Goal: Information Seeking & Learning: Understand process/instructions

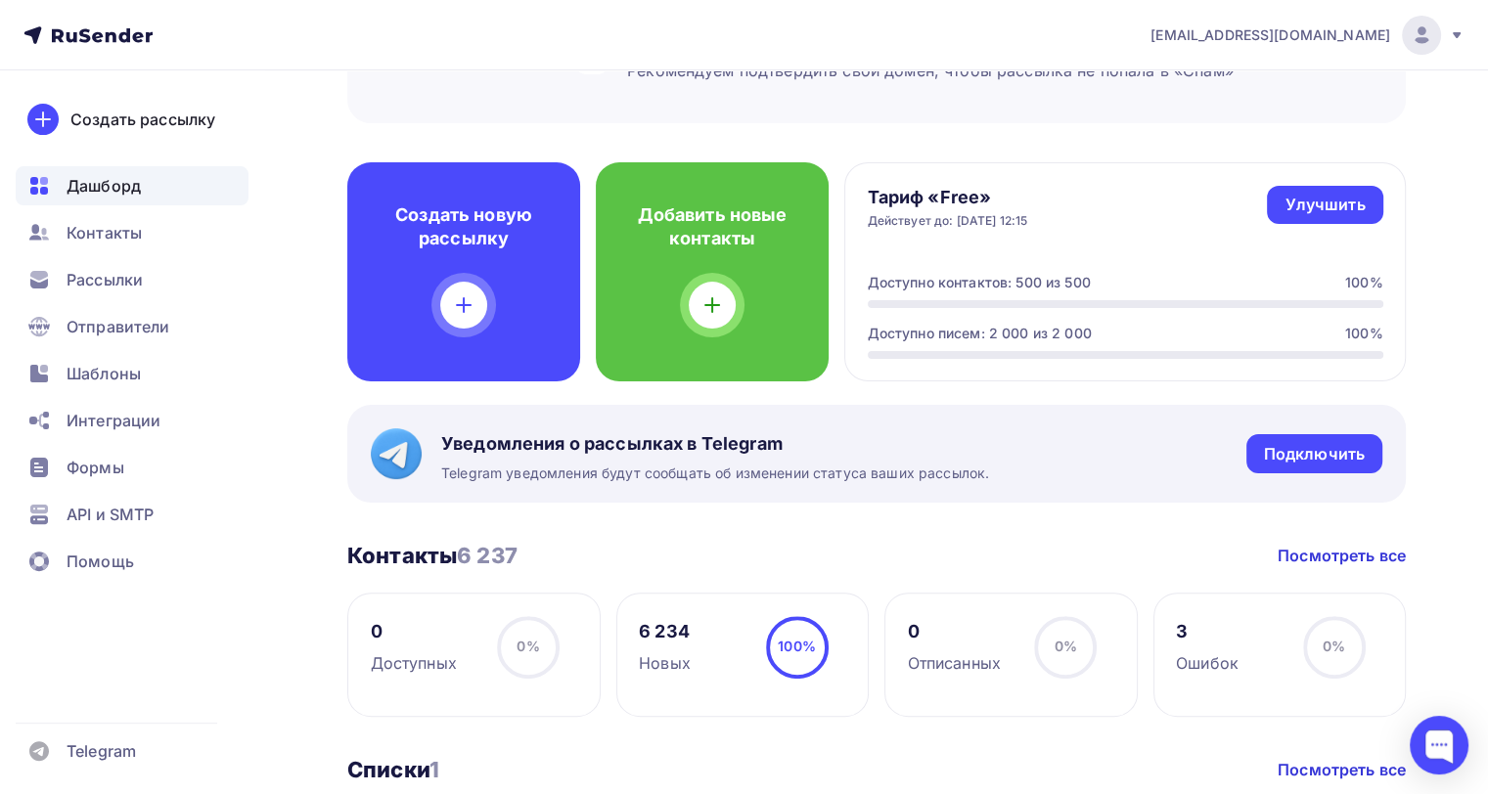
scroll to position [450, 0]
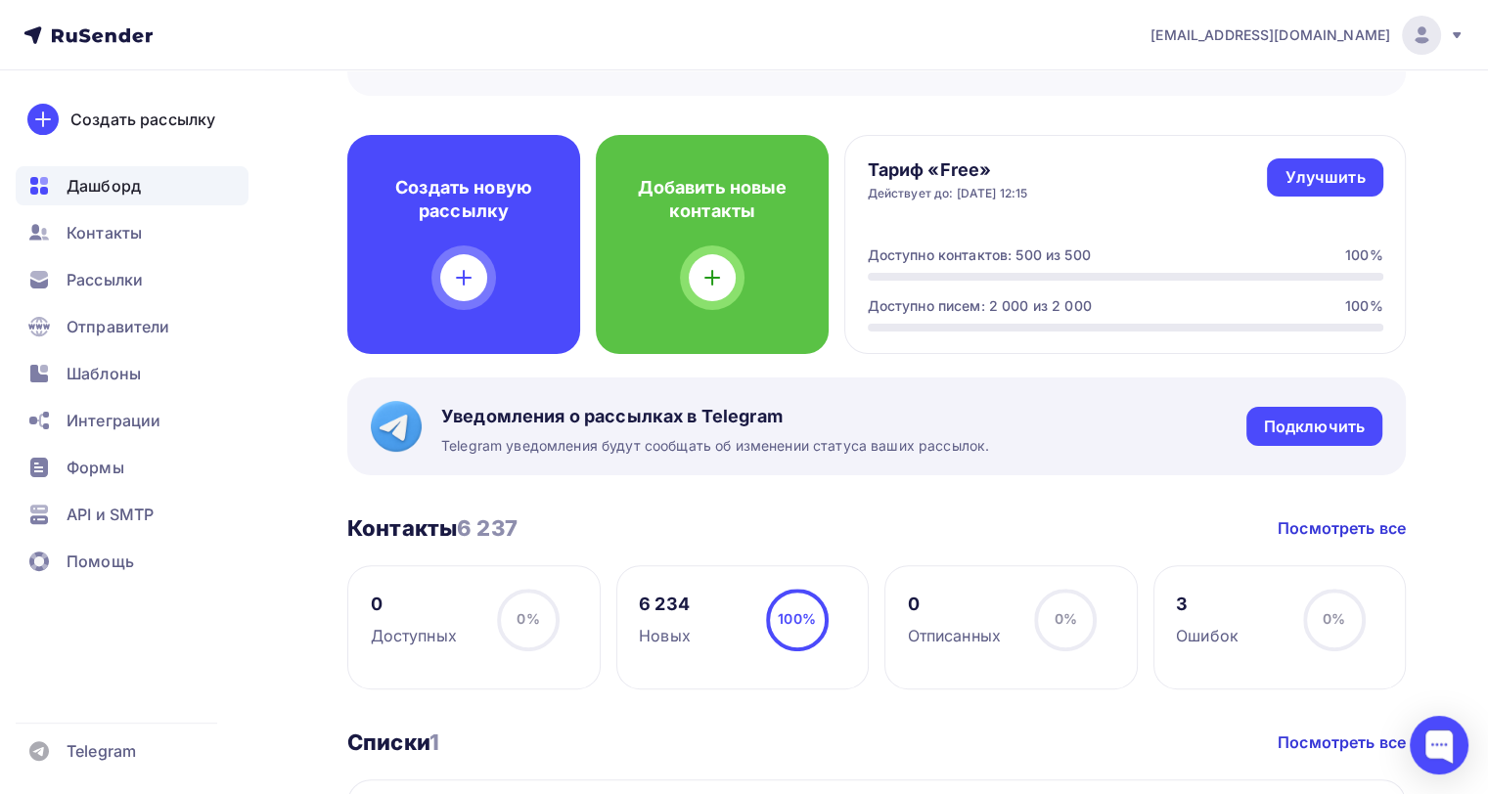
click at [708, 629] on div "6 234 Новых 100% 100%" at bounding box center [742, 628] width 253 height 124
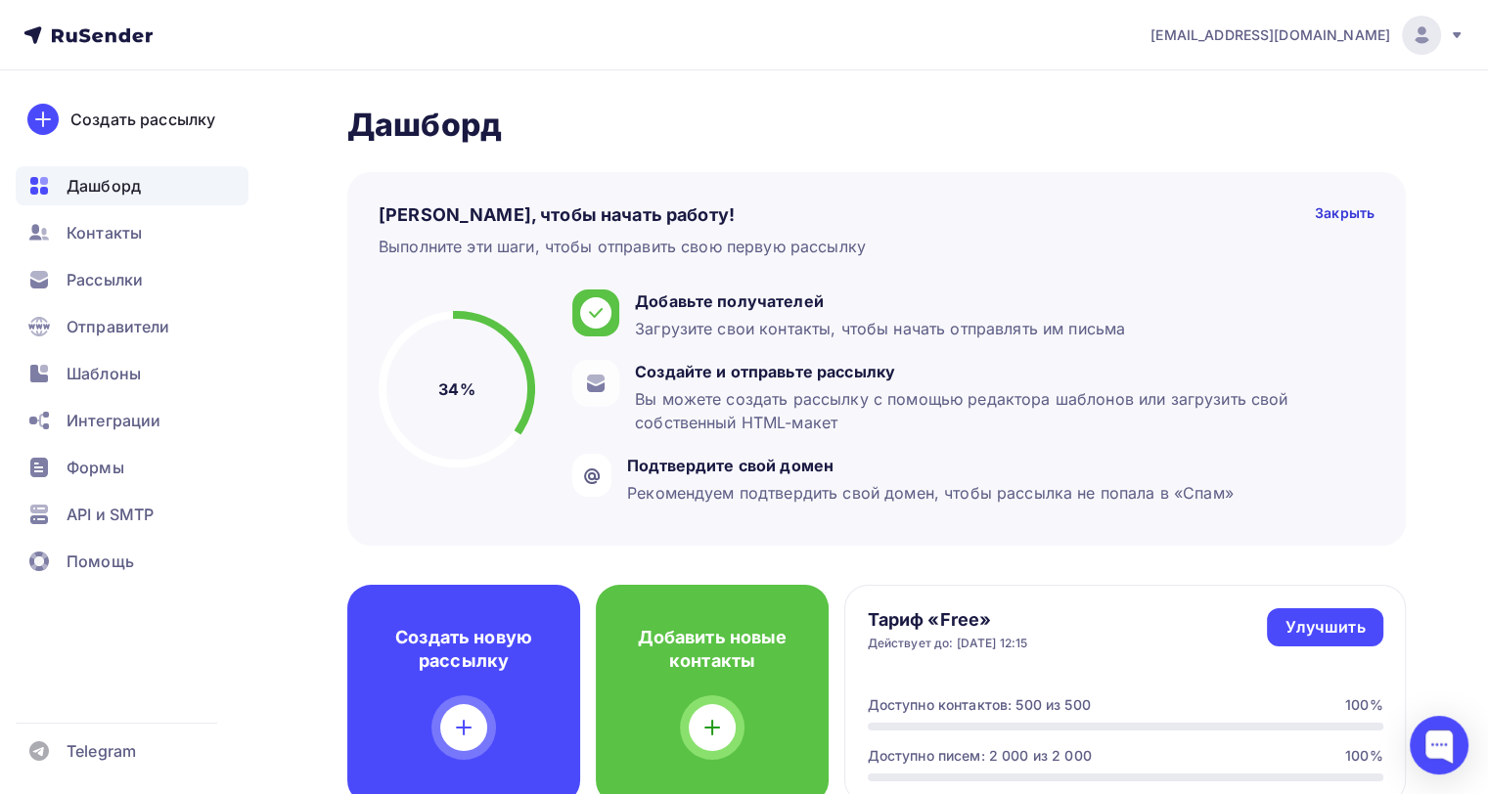
click at [1355, 39] on span "[EMAIL_ADDRESS][DOMAIN_NAME]" at bounding box center [1271, 35] width 240 height 20
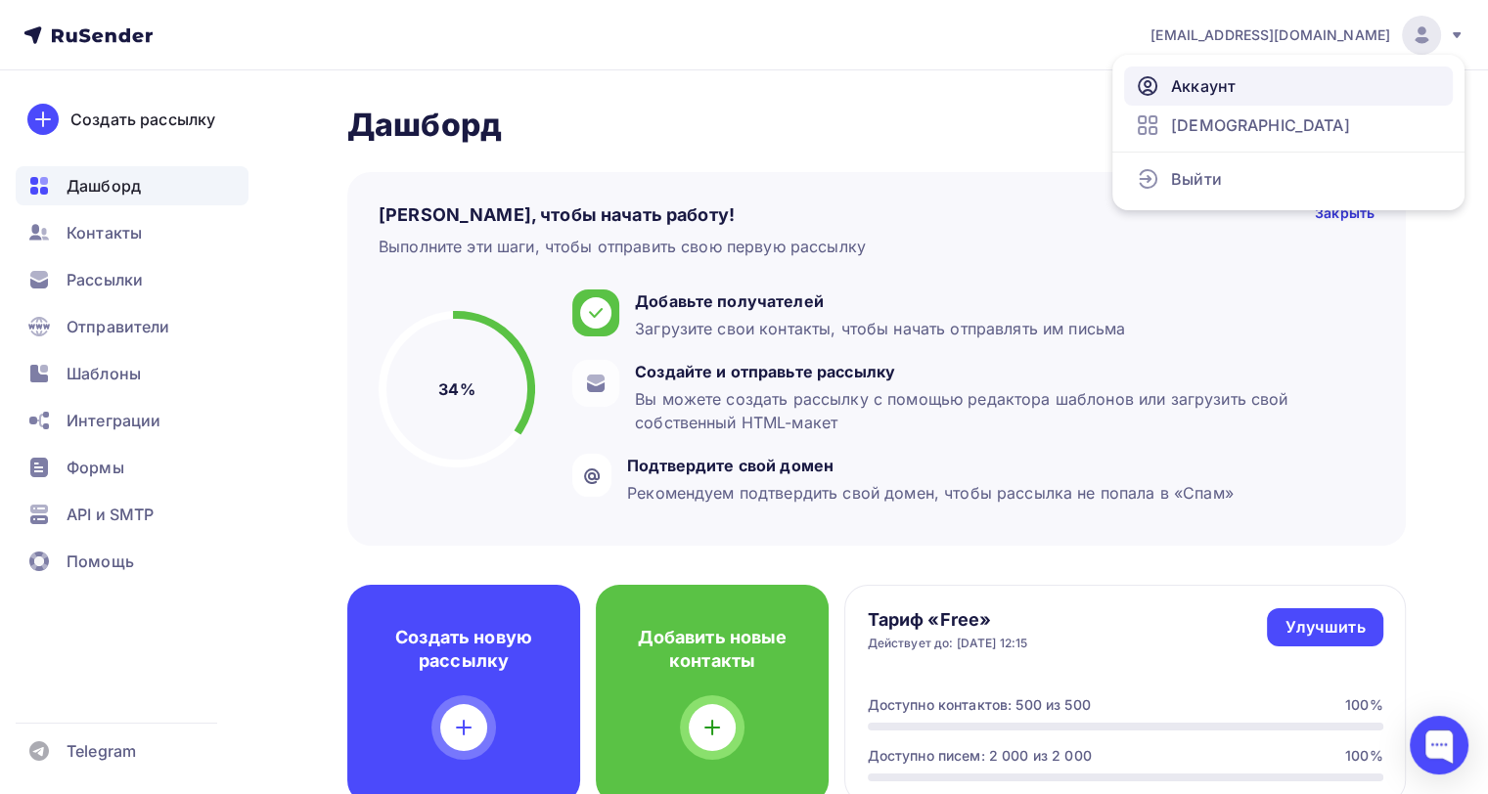
click at [1213, 93] on span "Аккаунт" at bounding box center [1203, 85] width 65 height 23
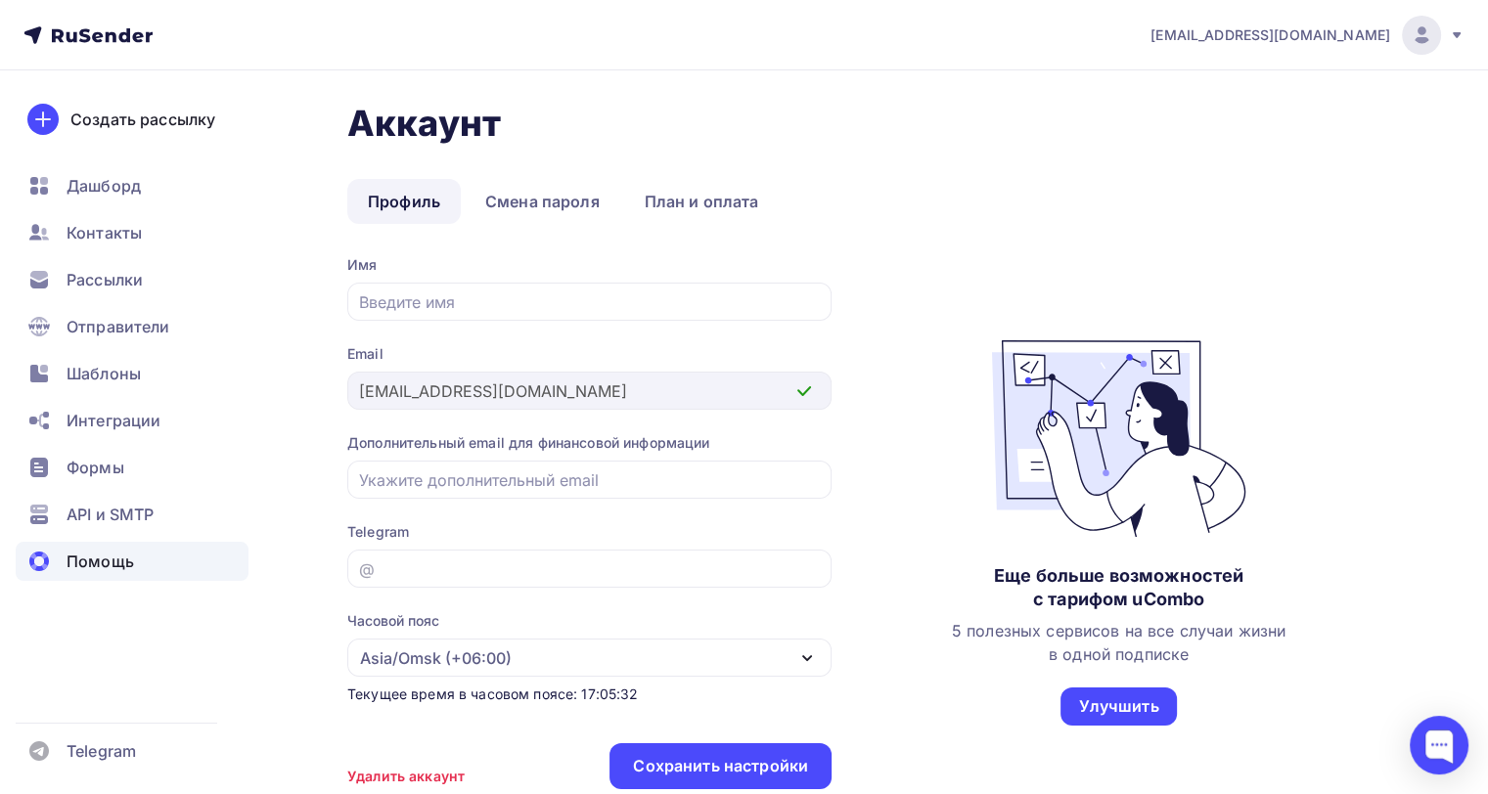
click at [106, 565] on span "Помощь" at bounding box center [101, 561] width 68 height 23
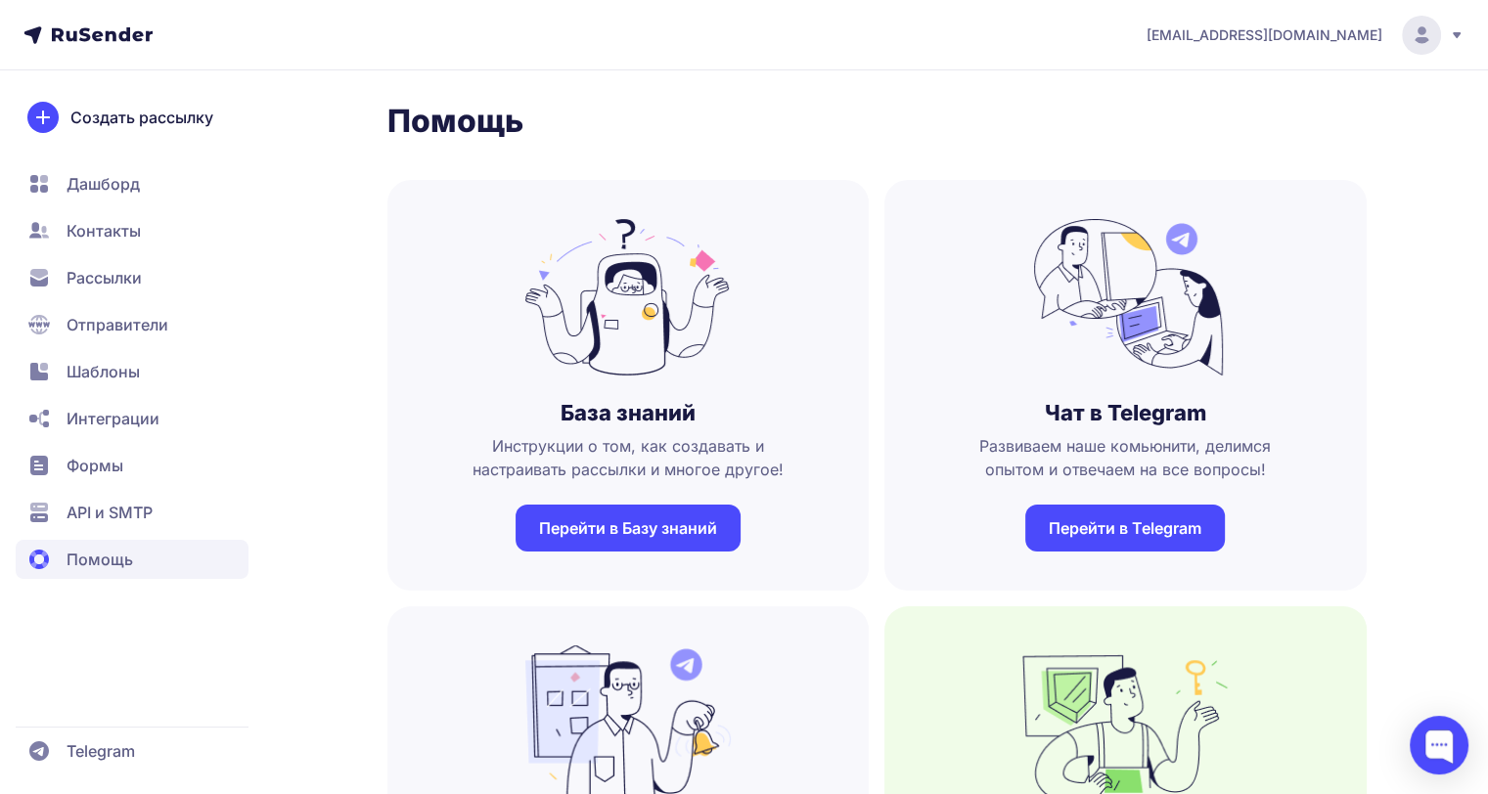
click at [136, 119] on span "Создать рассылку" at bounding box center [141, 117] width 143 height 23
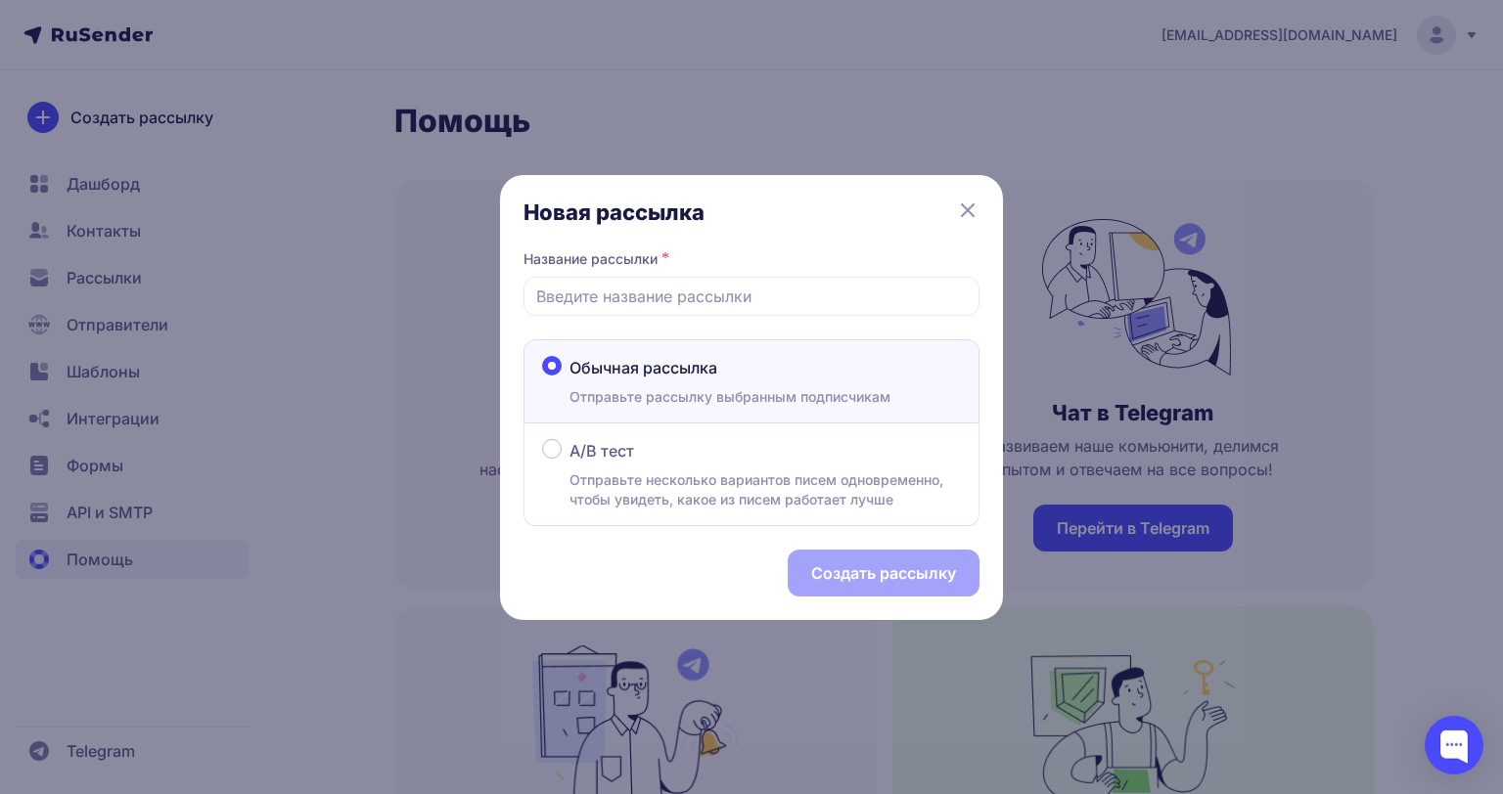
click at [959, 203] on icon at bounding box center [967, 210] width 23 height 23
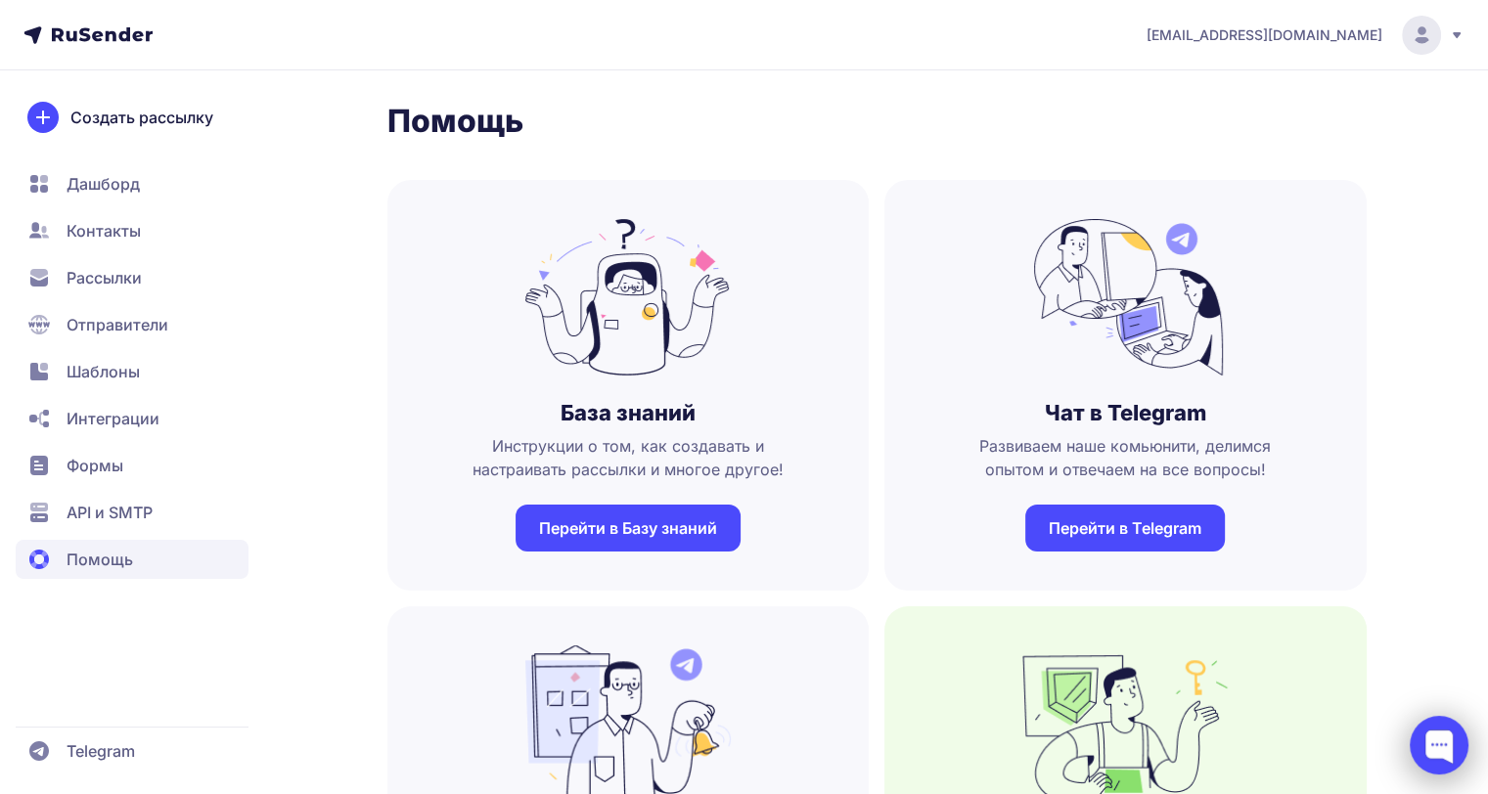
click at [1457, 740] on div at bounding box center [1439, 745] width 59 height 59
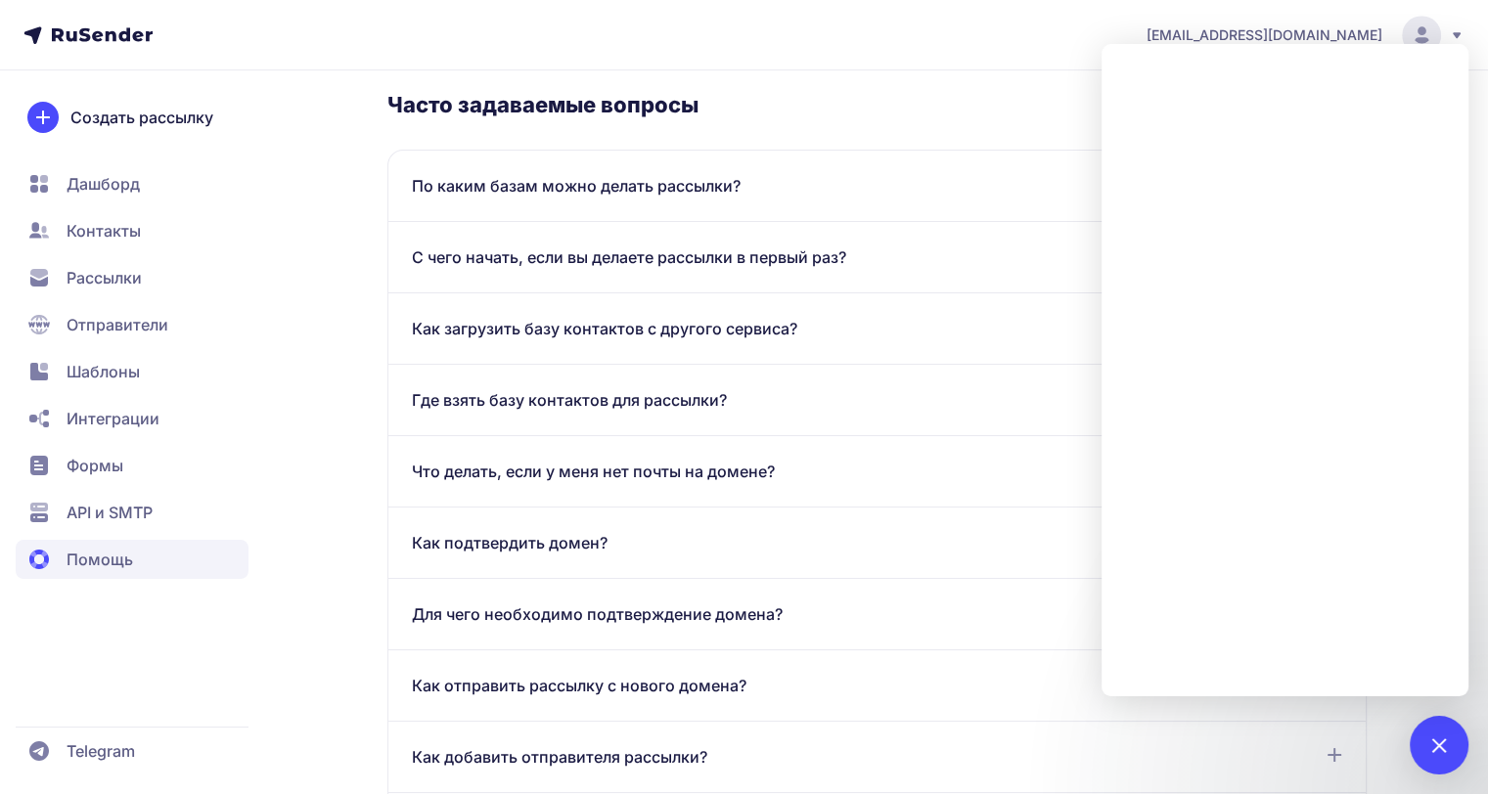
scroll to position [978, 0]
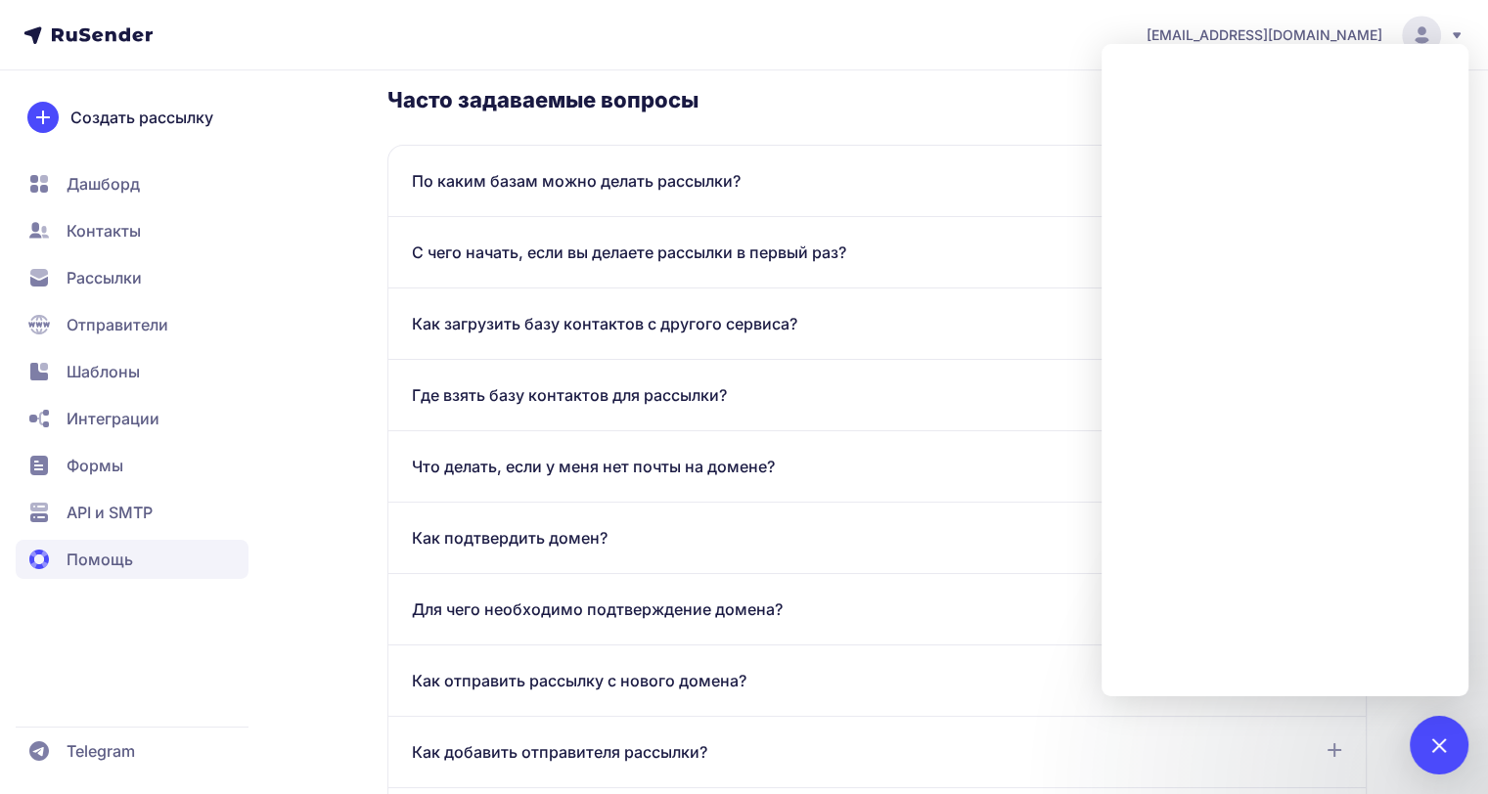
click at [121, 330] on span "Отправители" at bounding box center [118, 324] width 102 height 23
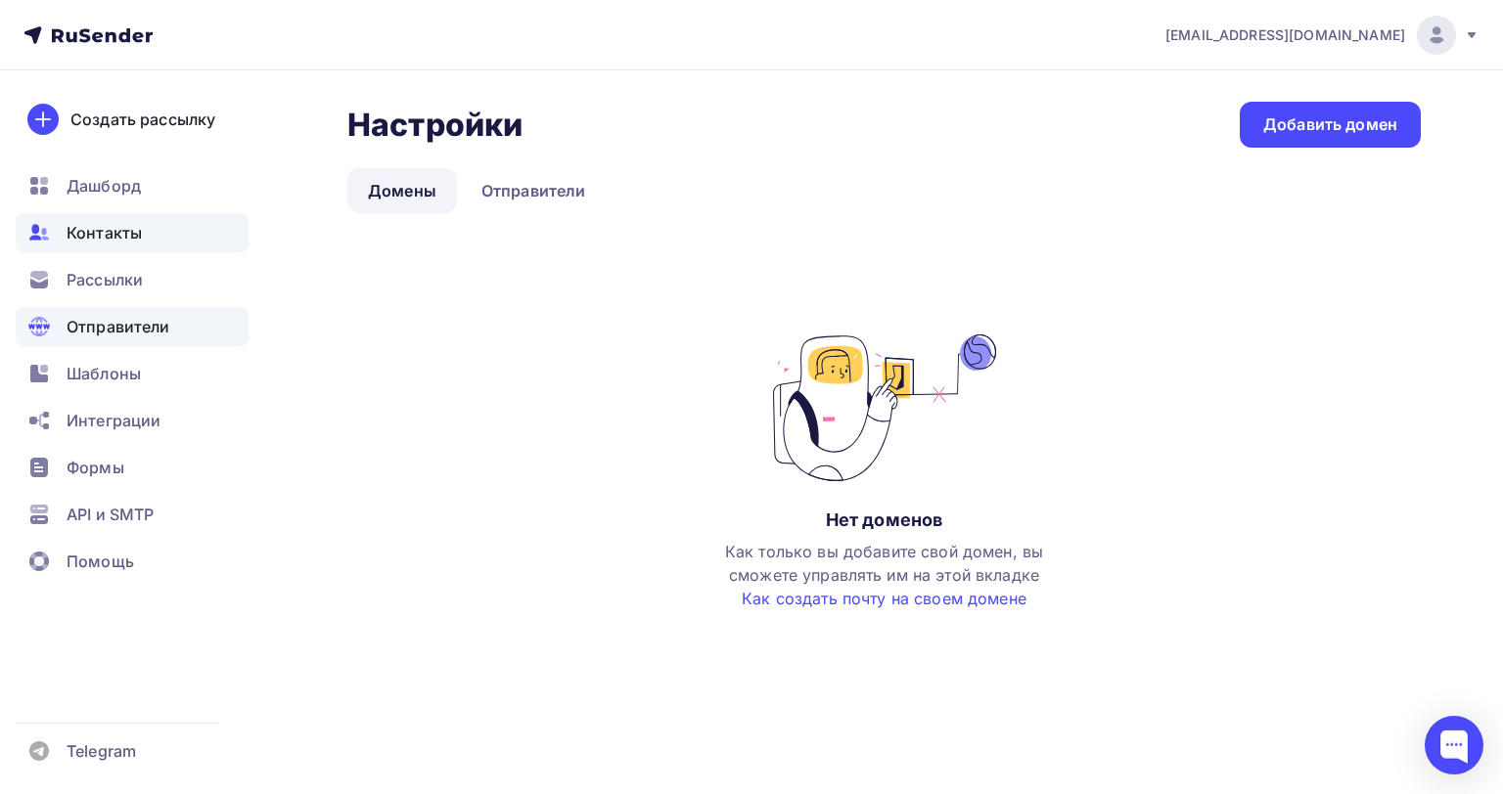
click at [68, 225] on span "Контакты" at bounding box center [104, 232] width 75 height 23
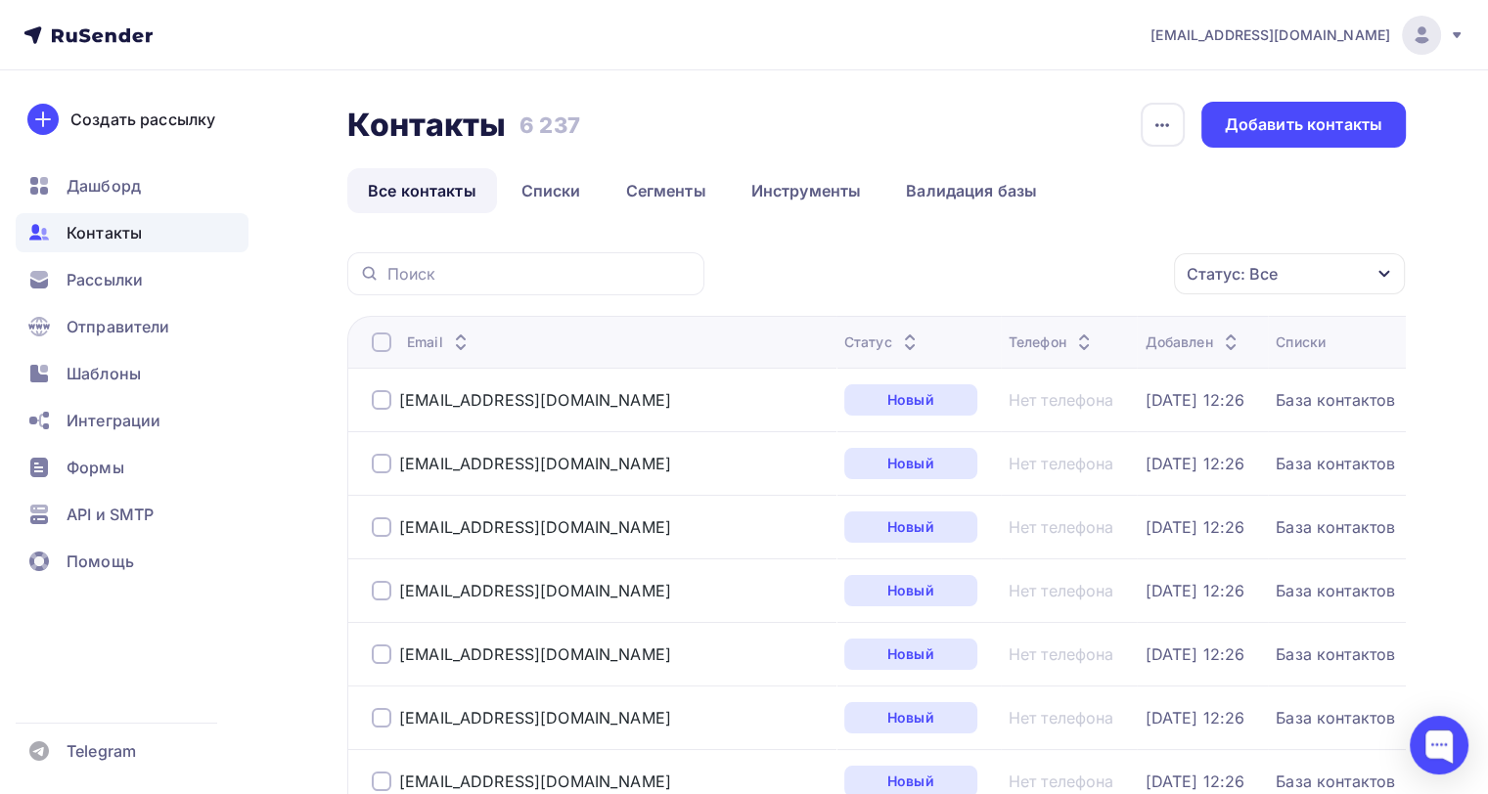
click at [381, 342] on div at bounding box center [382, 343] width 20 height 20
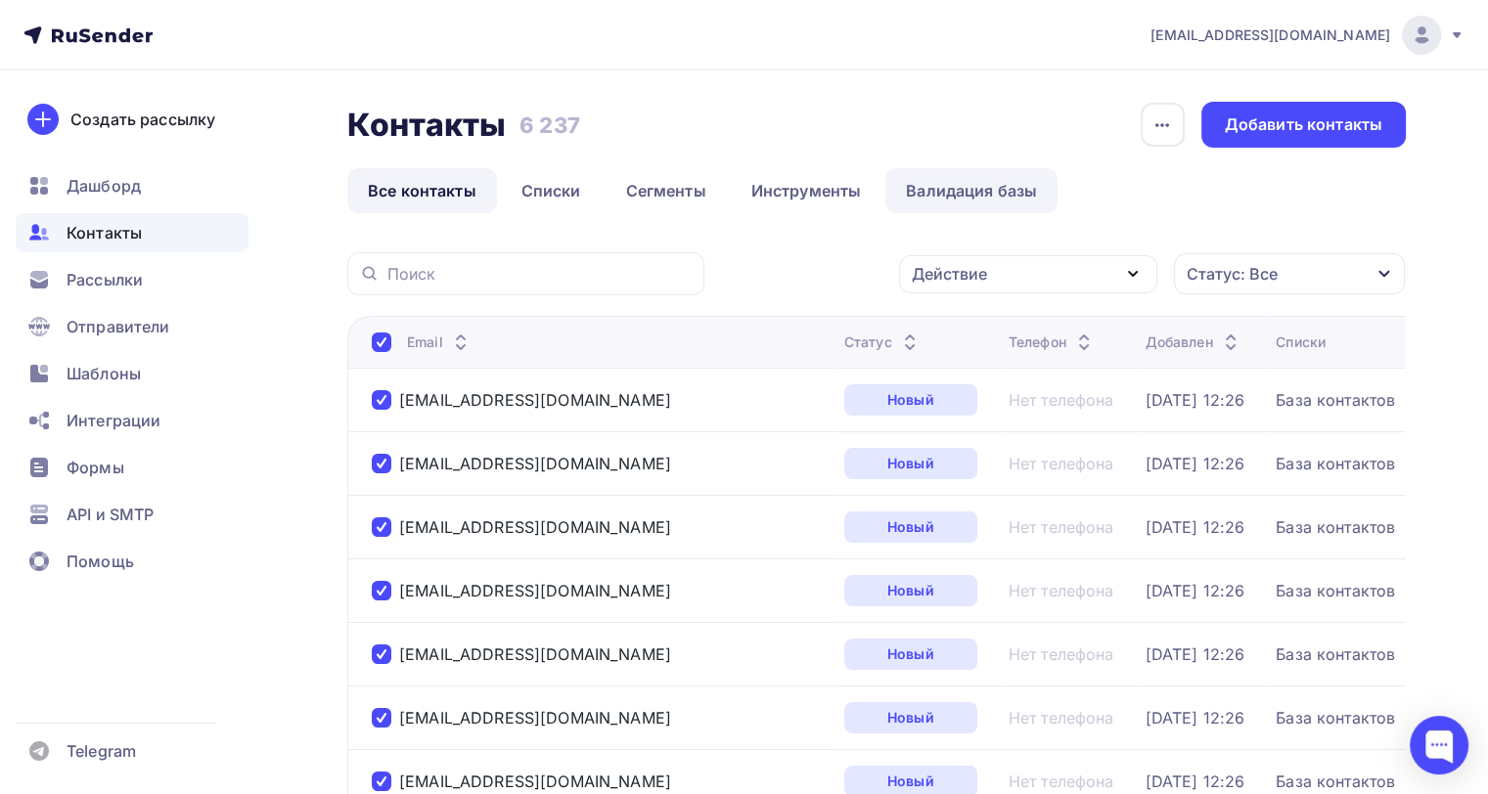
click at [985, 189] on link "Валидация базы" at bounding box center [971, 190] width 172 height 45
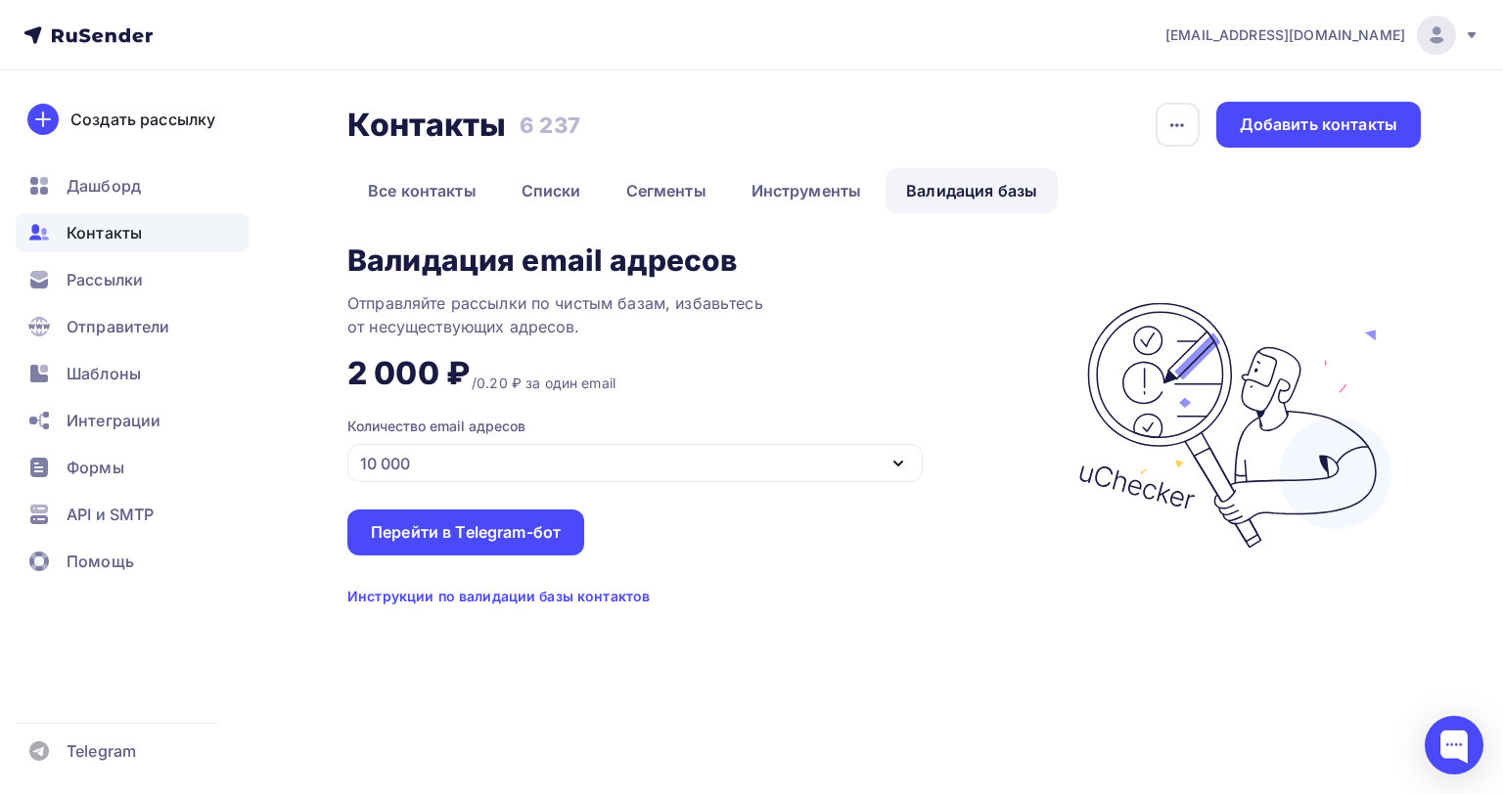
click at [590, 595] on div "Инструкции по валидации базы контактов" at bounding box center [498, 597] width 302 height 20
click at [1435, 740] on div at bounding box center [1454, 745] width 59 height 59
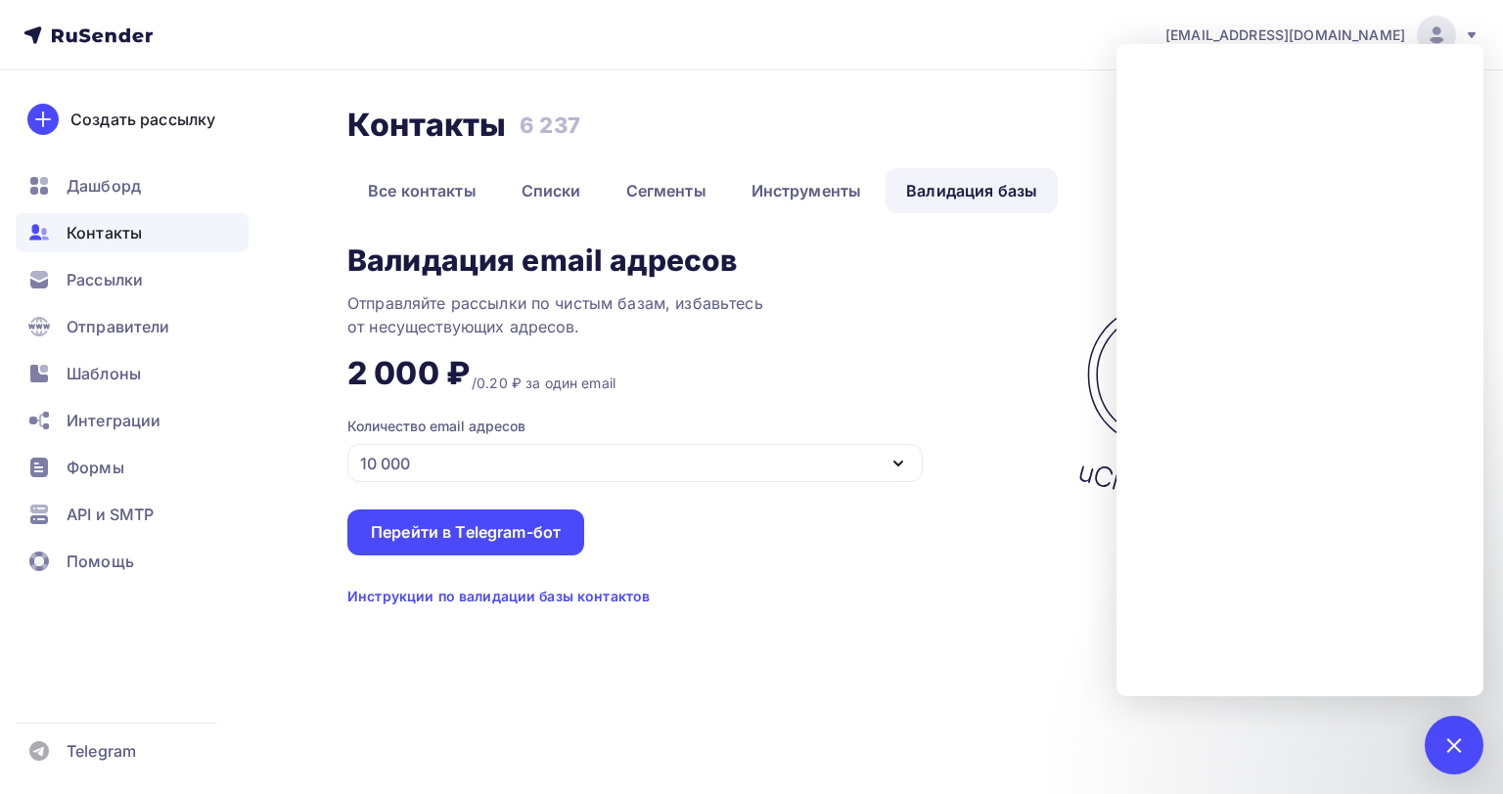
click at [0, 744] on div "Создать рассылку [GEOGRAPHIC_DATA] Контакты Рассылки Отправители Шаблоны Интегр…" at bounding box center [132, 432] width 264 height 724
click at [914, 336] on div "Валидация email адресов Отправляйте рассылки по чистым базам, избавьтесь от нес…" at bounding box center [702, 426] width 710 height 362
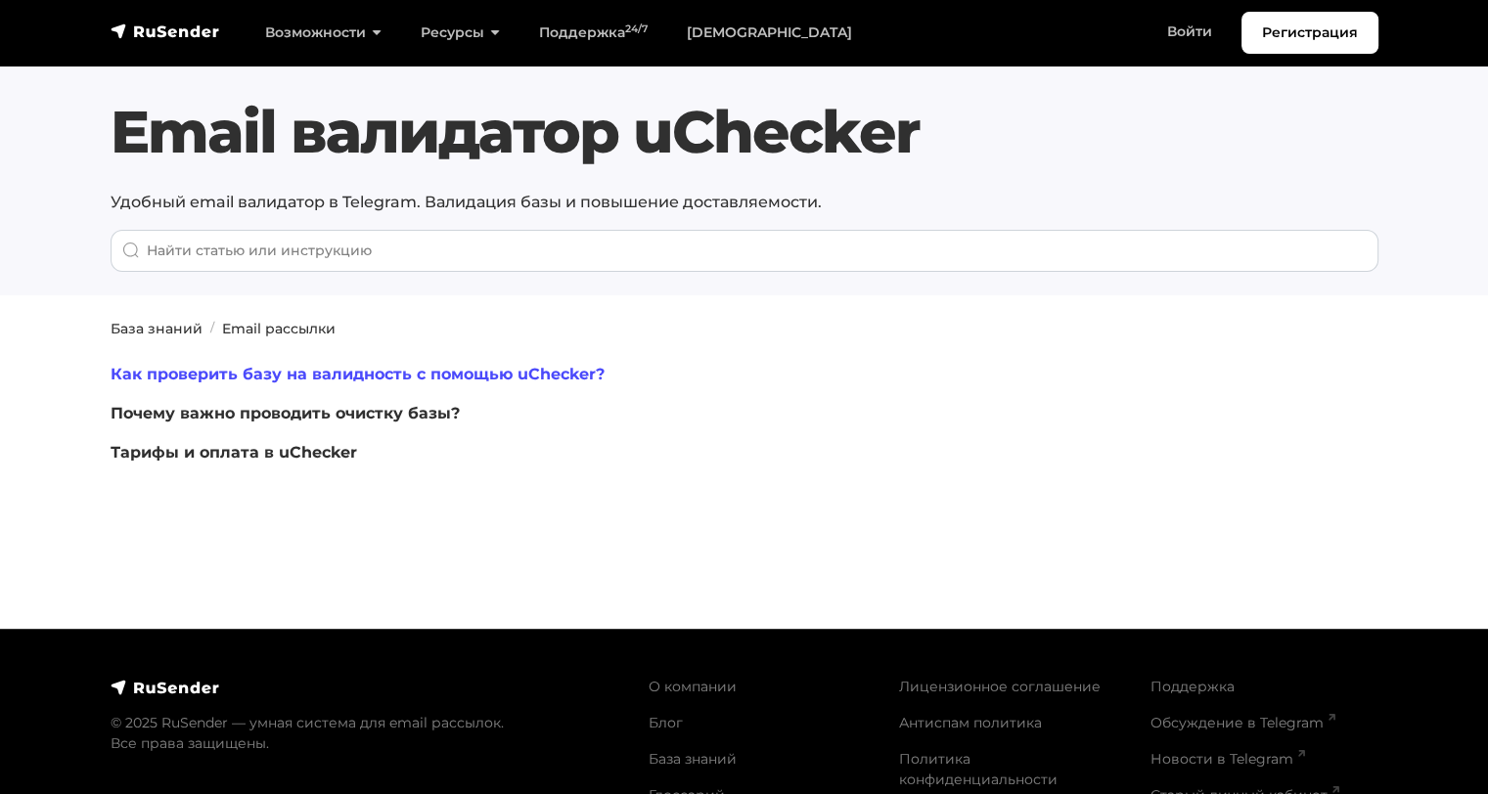
click at [360, 366] on link "Как проверить базу на валидность с помощью uChecker?" at bounding box center [358, 374] width 494 height 19
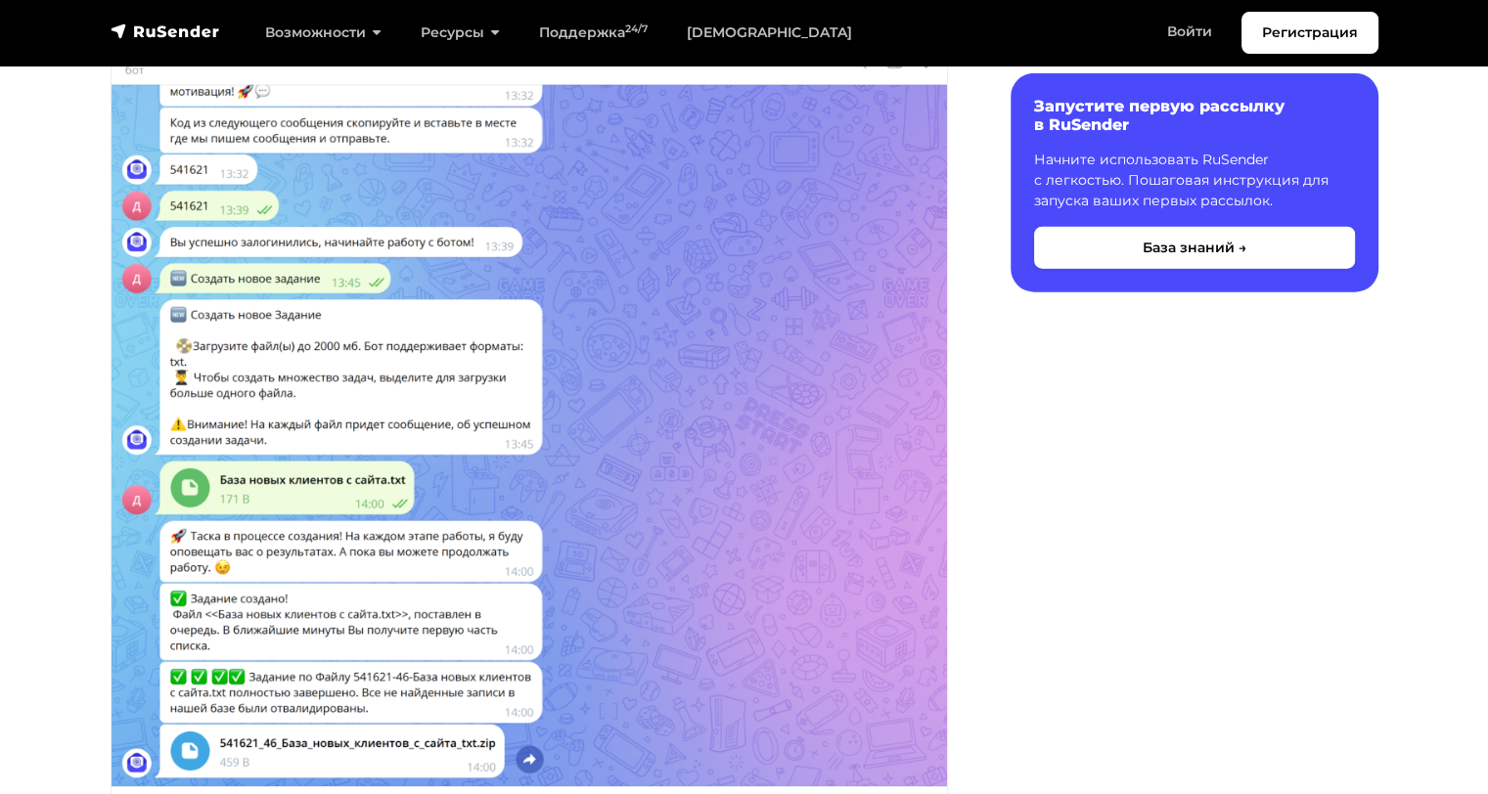
scroll to position [4922, 0]
